Goal: Information Seeking & Learning: Compare options

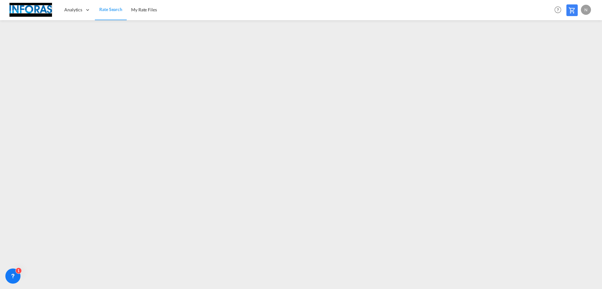
click at [109, 9] on span "Rate Search" at bounding box center [110, 9] width 23 height 5
drag, startPoint x: 101, startPoint y: 11, endPoint x: 115, endPoint y: 12, distance: 13.6
click at [102, 11] on span "Rate Search" at bounding box center [110, 9] width 23 height 5
